Goal: Obtain resource: Obtain resource

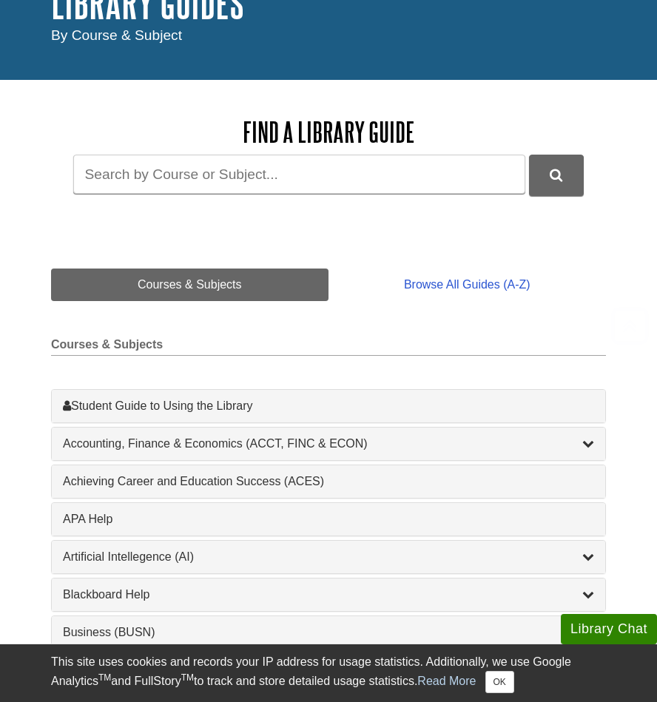
scroll to position [222, 0]
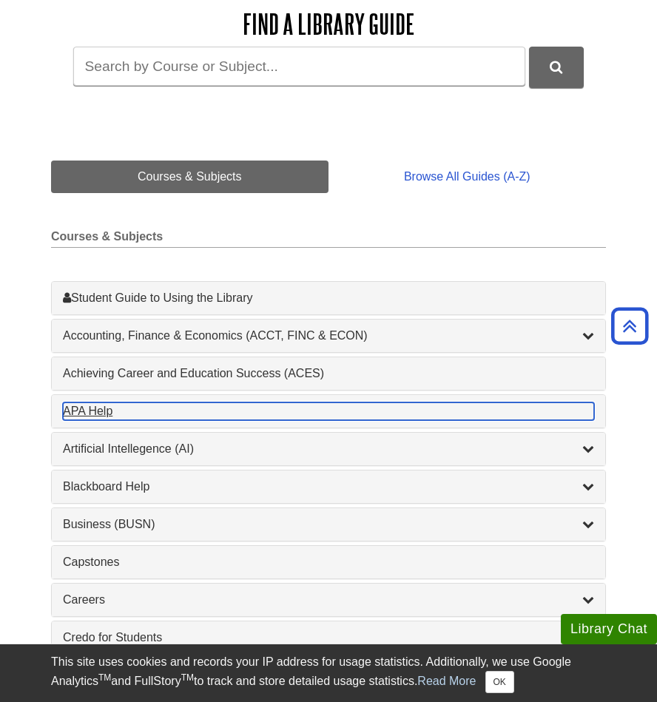
click at [167, 409] on div "APA Help , 1 guides" at bounding box center [328, 412] width 531 height 18
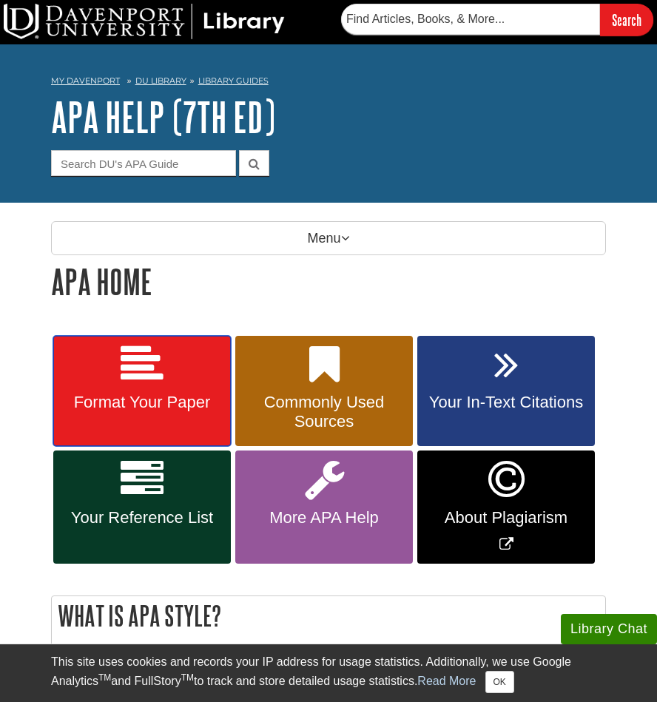
click at [142, 397] on span "Format Your Paper" at bounding box center [141, 402] width 155 height 19
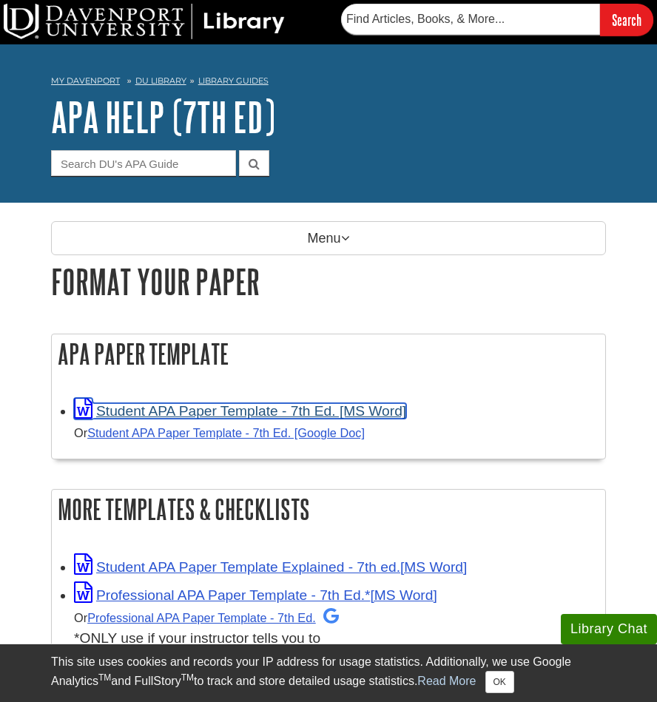
click at [189, 407] on link "Student APA Paper Template - 7th Ed. [MS Word]" at bounding box center [240, 411] width 332 height 16
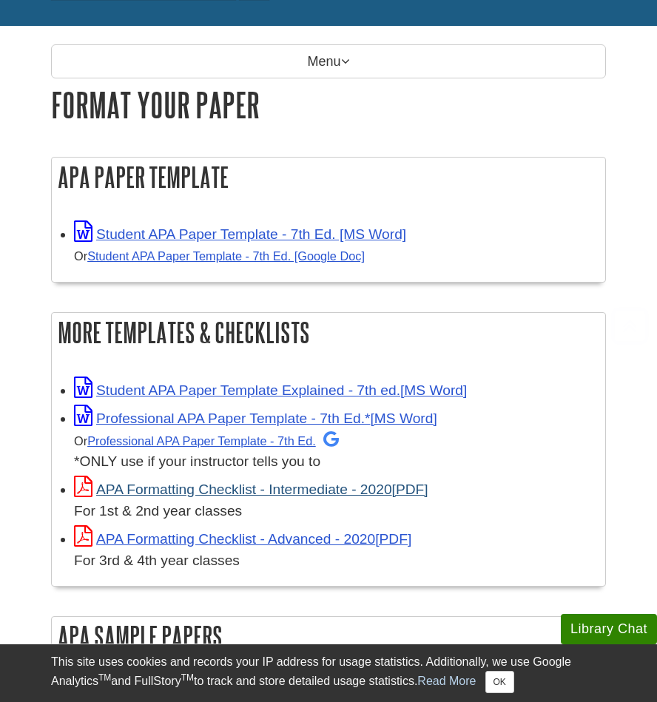
scroll to position [222, 0]
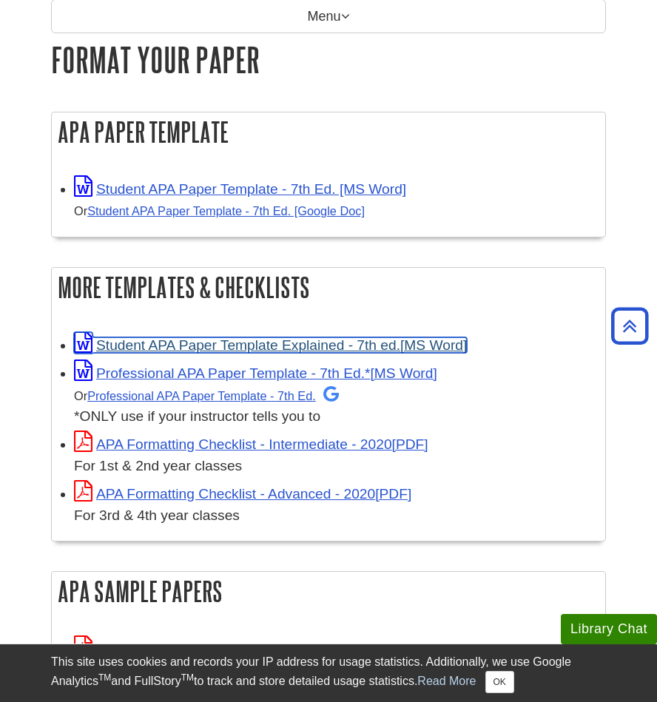
click at [187, 338] on link "Student APA Paper Template Explained - 7th ed." at bounding box center [270, 346] width 393 height 16
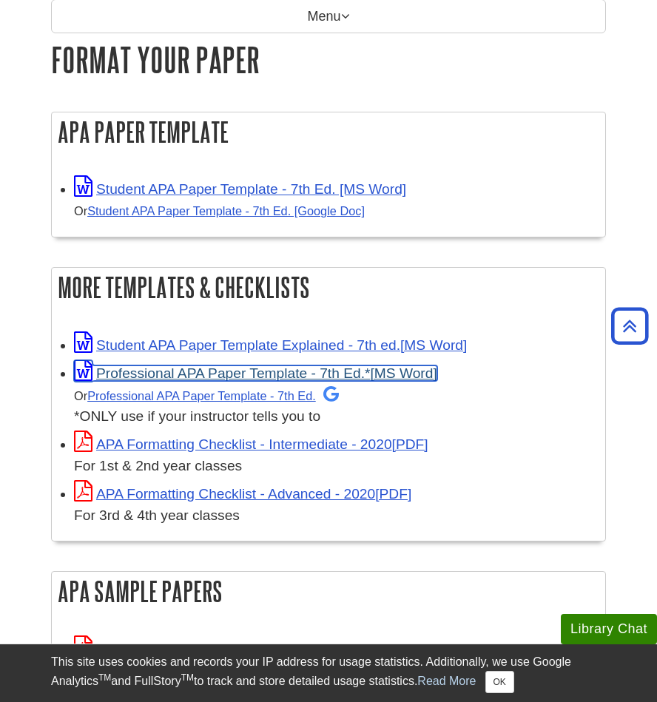
click at [218, 372] on link "Professional APA Paper Template - 7th Ed.*" at bounding box center [255, 374] width 363 height 16
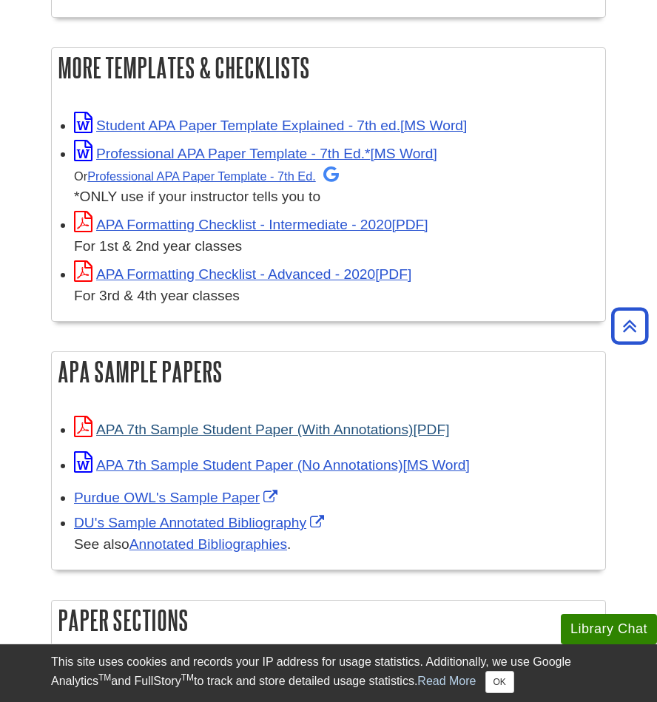
scroll to position [444, 0]
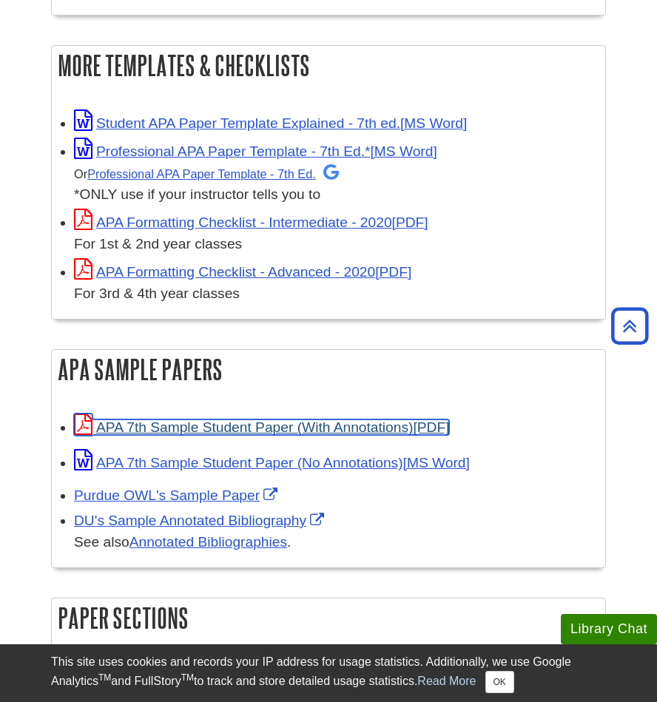
click at [141, 430] on link "APA 7th Sample Student Paper (With Annotations)" at bounding box center [261, 428] width 375 height 16
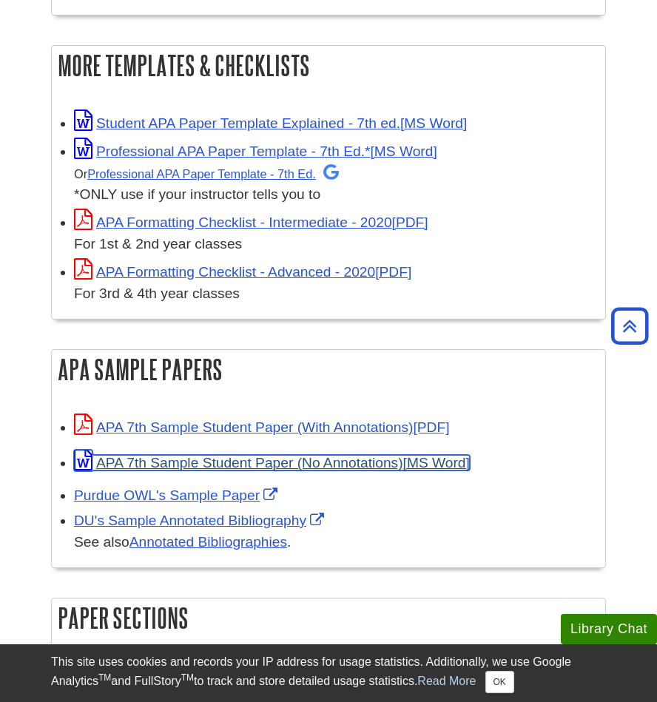
click at [335, 460] on link "APA 7th Sample Student Paper (No Annotations)" at bounding box center [272, 463] width 396 height 16
